Goal: Task Accomplishment & Management: Manage account settings

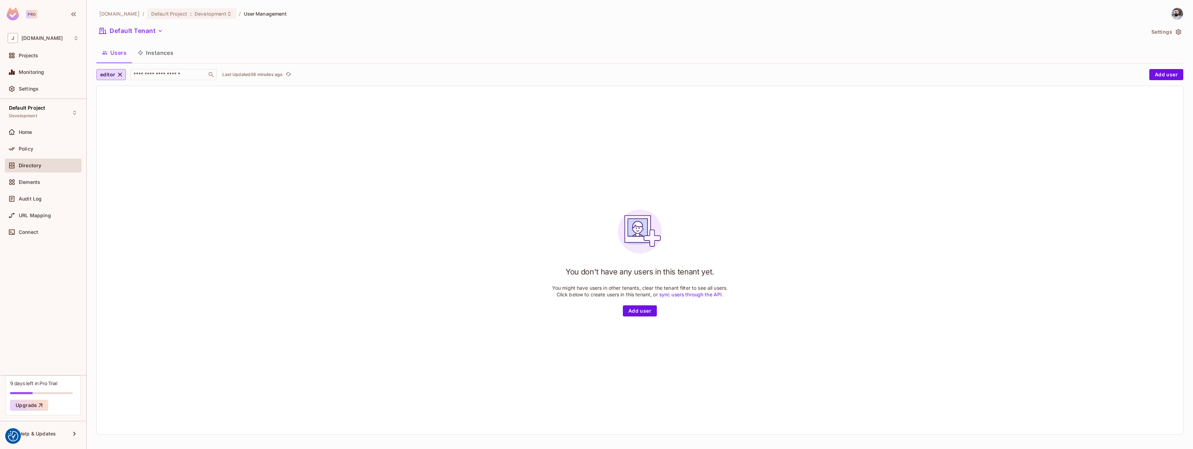
click at [37, 166] on span "Directory" at bounding box center [30, 166] width 23 height 6
click at [38, 145] on div "Policy" at bounding box center [43, 149] width 71 height 8
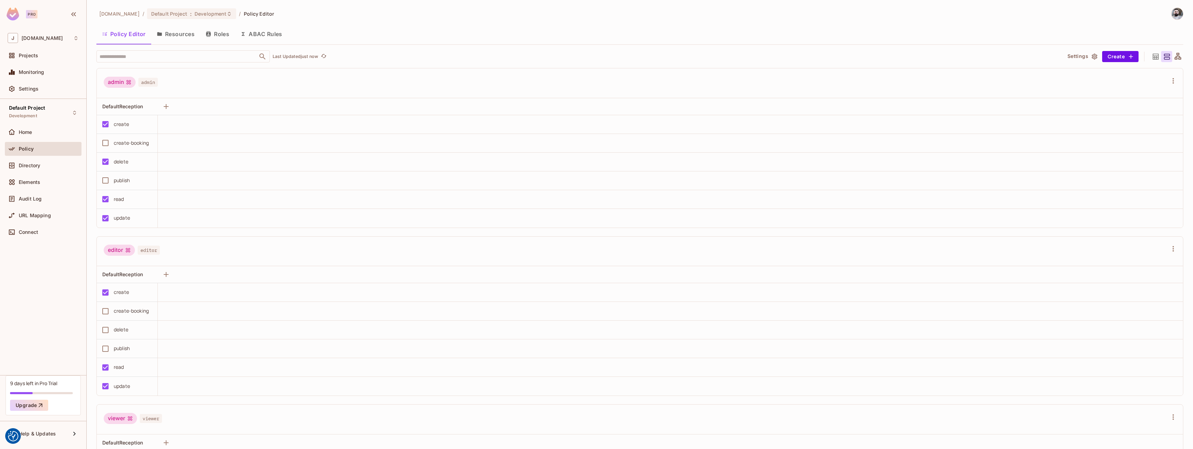
click at [219, 34] on button "Roles" at bounding box center [217, 33] width 35 height 17
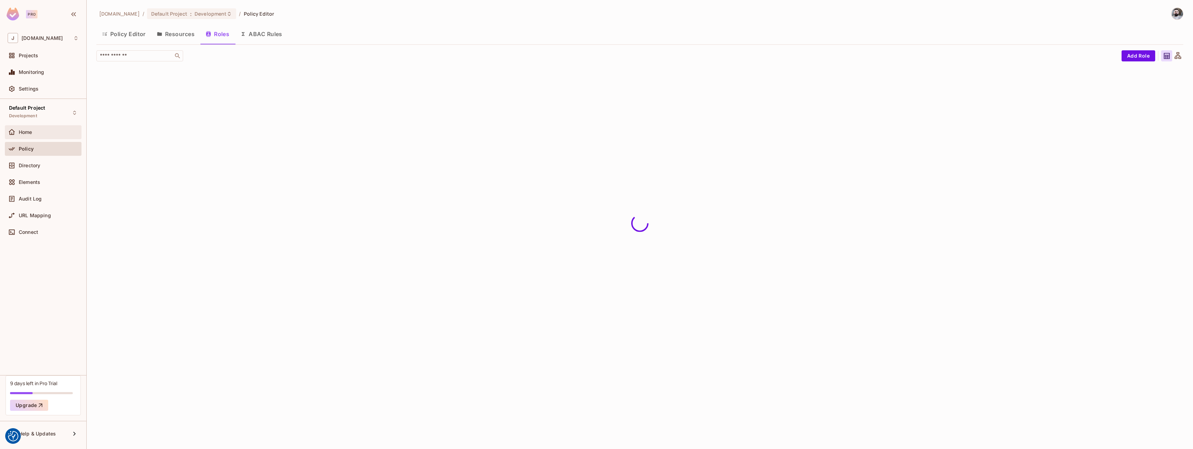
click at [49, 134] on div "Home" at bounding box center [49, 132] width 60 height 6
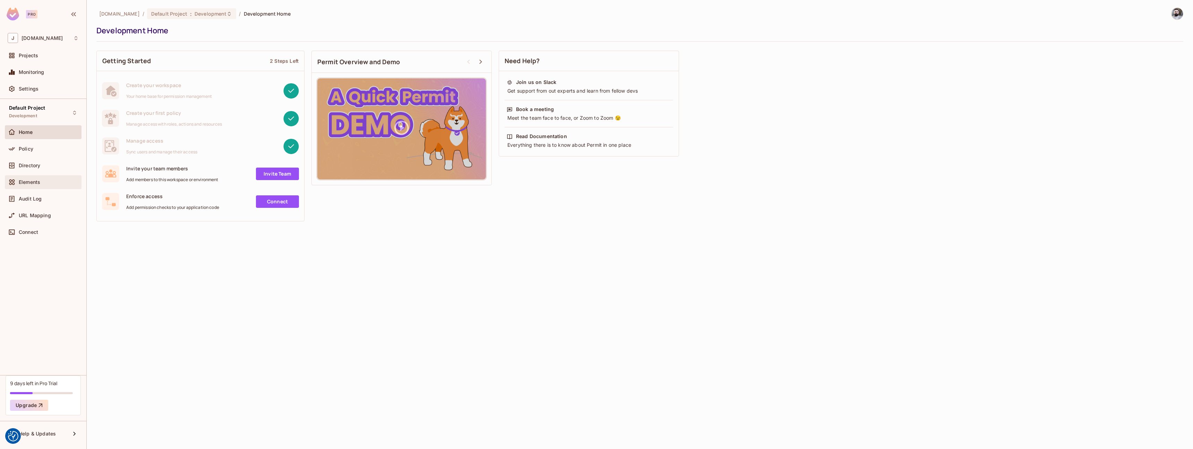
click at [53, 185] on div "Elements" at bounding box center [43, 182] width 71 height 8
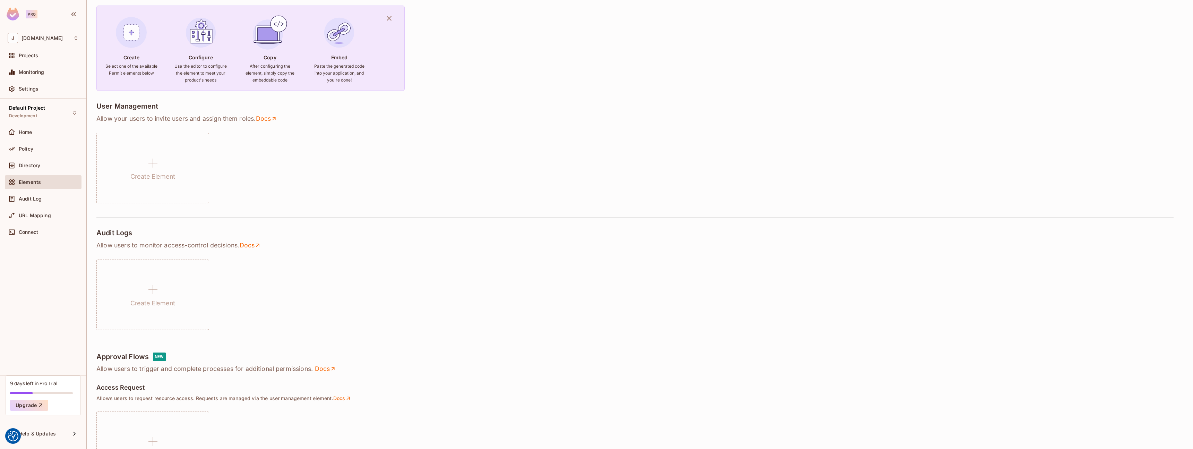
scroll to position [54, 0]
click at [43, 170] on div "Directory" at bounding box center [43, 166] width 77 height 14
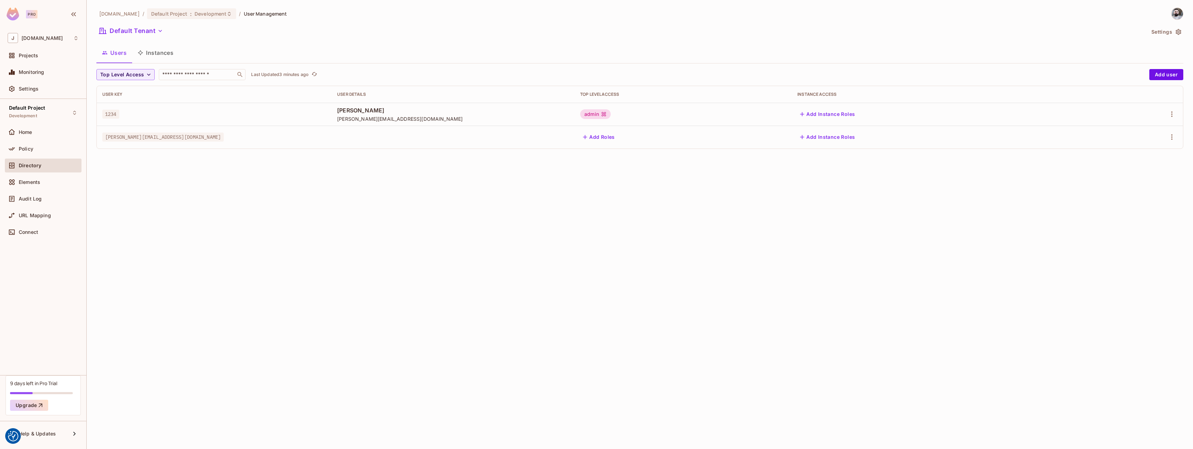
click at [155, 143] on td "[PERSON_NAME][EMAIL_ADDRESS][DOMAIN_NAME]" at bounding box center [214, 137] width 235 height 23
drag, startPoint x: 129, startPoint y: 139, endPoint x: 169, endPoint y: 139, distance: 39.2
click at [168, 139] on span "[PERSON_NAME][EMAIL_ADDRESS][DOMAIN_NAME]" at bounding box center [162, 137] width 121 height 9
drag, startPoint x: 169, startPoint y: 139, endPoint x: 207, endPoint y: 138, distance: 38.9
click at [169, 139] on span "[PERSON_NAME][EMAIL_ADDRESS][DOMAIN_NAME]" at bounding box center [162, 137] width 121 height 9
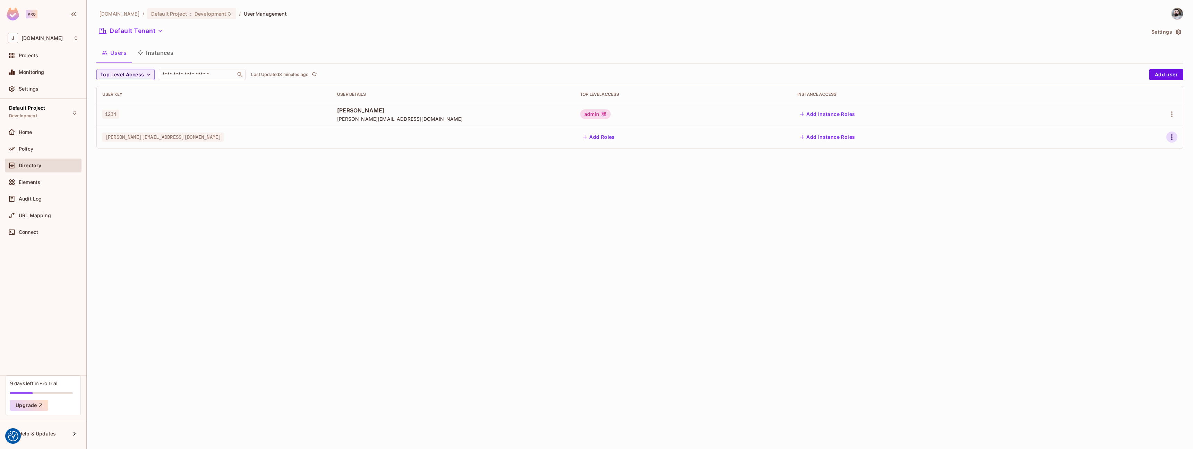
click at [1175, 133] on icon "button" at bounding box center [1172, 137] width 8 height 8
click at [1137, 153] on div "Edit" at bounding box center [1135, 153] width 9 height 7
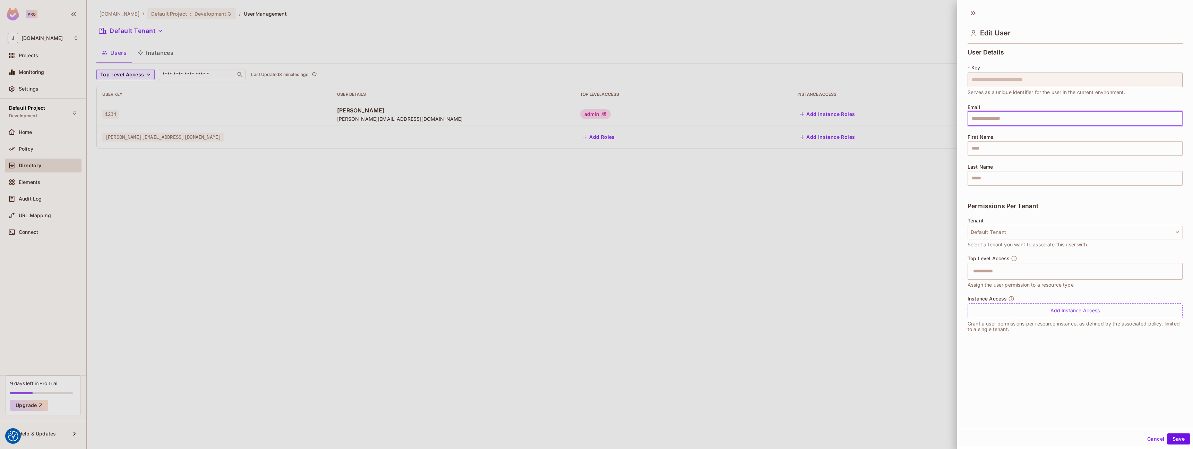
click at [1001, 120] on input "text" at bounding box center [1075, 118] width 215 height 15
click at [987, 115] on input "text" at bounding box center [1075, 118] width 215 height 15
click at [869, 241] on div at bounding box center [596, 224] width 1193 height 449
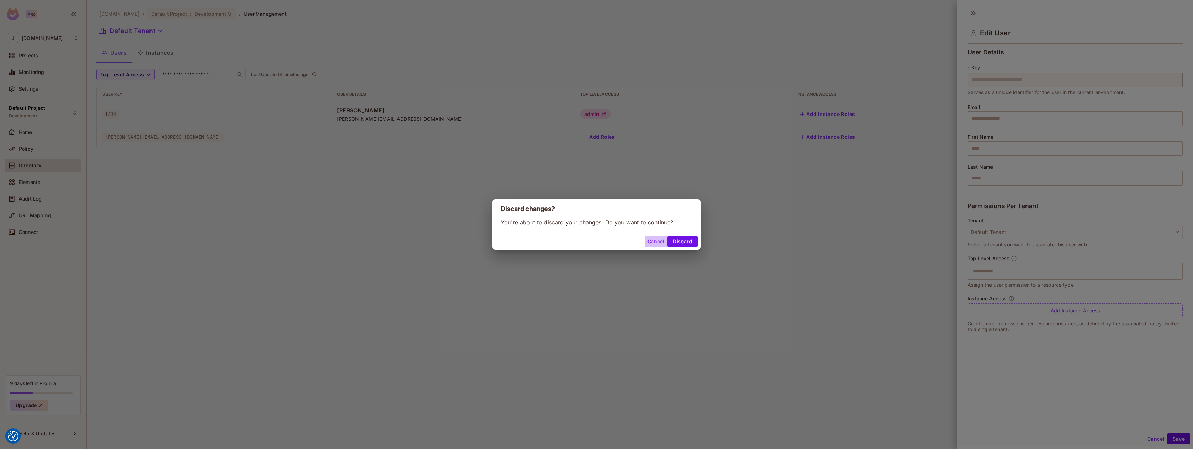
click at [648, 244] on button "Cancel" at bounding box center [656, 241] width 23 height 11
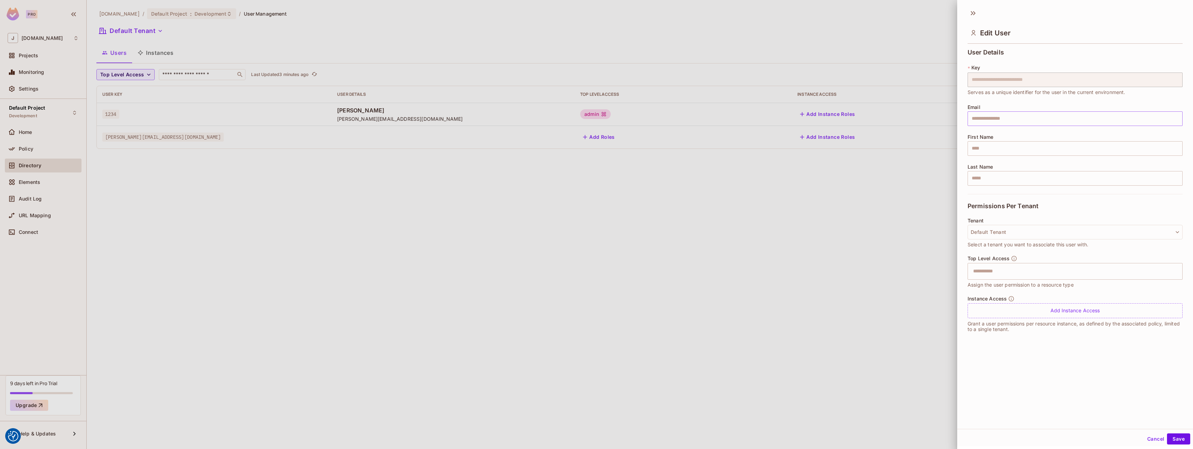
click at [1004, 126] on div "**********" at bounding box center [1075, 121] width 215 height 145
click at [1005, 121] on input "text" at bounding box center [1075, 118] width 215 height 15
click at [1158, 155] on input "text" at bounding box center [1075, 148] width 215 height 15
click at [1121, 181] on input "text" at bounding box center [1075, 178] width 215 height 15
click at [834, 260] on div at bounding box center [596, 224] width 1193 height 449
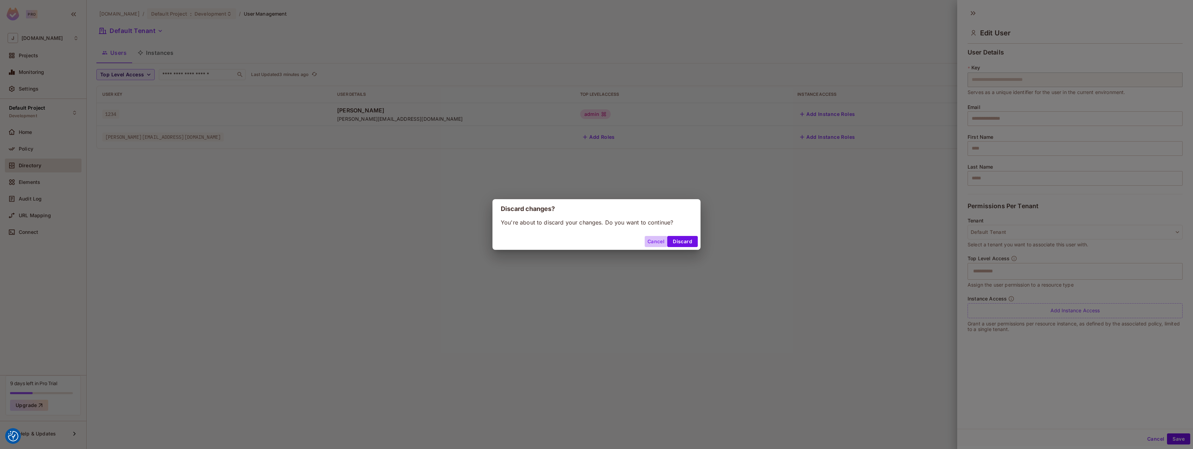
drag, startPoint x: 654, startPoint y: 244, endPoint x: 681, endPoint y: 250, distance: 27.7
click at [654, 245] on button "Cancel" at bounding box center [656, 241] width 23 height 11
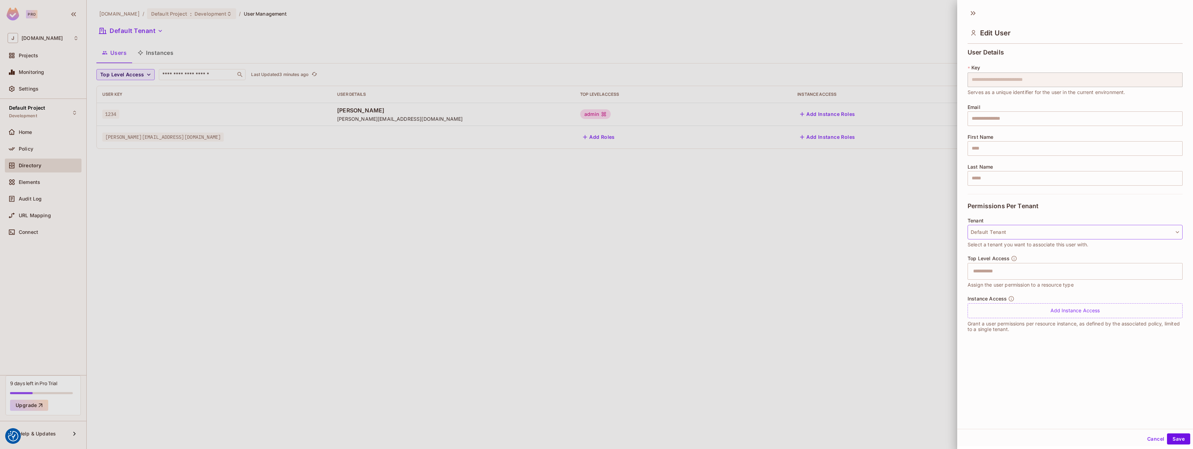
click at [1035, 236] on button "Default Tenant" at bounding box center [1075, 232] width 215 height 15
click at [1051, 205] on div at bounding box center [596, 224] width 1193 height 449
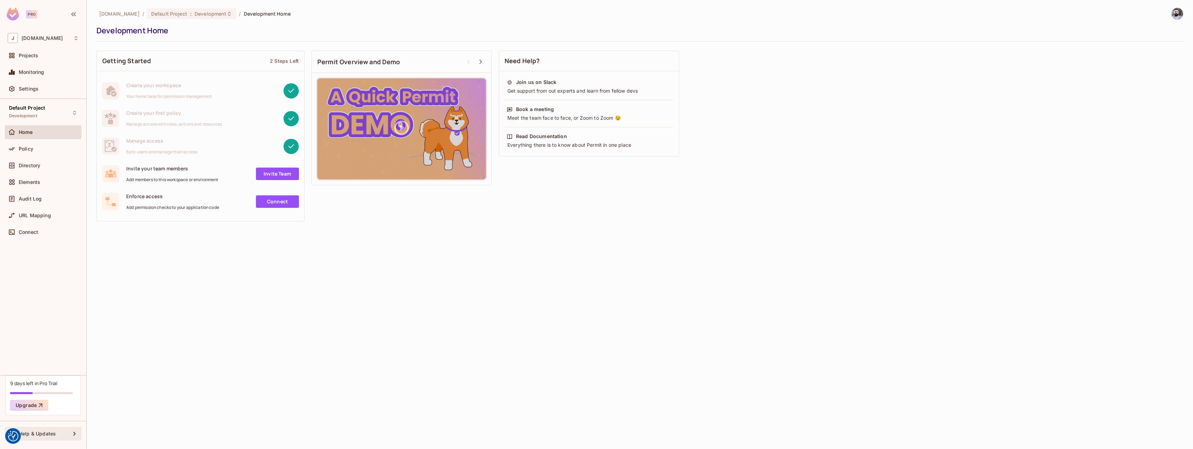
click at [40, 436] on div "Help & Updates" at bounding box center [43, 434] width 71 height 8
click at [131, 430] on li "Docs" at bounding box center [125, 432] width 67 height 15
